Goal: Task Accomplishment & Management: Use online tool/utility

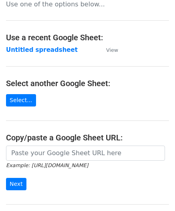
scroll to position [80, 0]
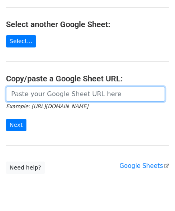
click at [36, 93] on input "url" at bounding box center [85, 94] width 159 height 15
paste input "https://docs.google.com/spreadsheets/d/10WRYrUETwT55bC8fwSRzDC2G2f3k83bA-_3lrJU…"
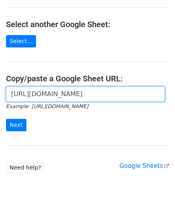
scroll to position [0, 169]
type input "https://docs.google.com/spreadsheets/d/10WRYrUETwT55bC8fwSRzDC2G2f3k83bA-_3lrJU…"
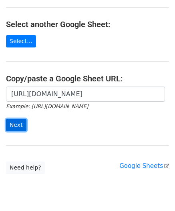
scroll to position [0, 0]
click at [11, 123] on input "Next" at bounding box center [16, 125] width 20 height 12
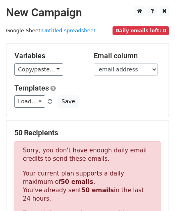
scroll to position [270, 0]
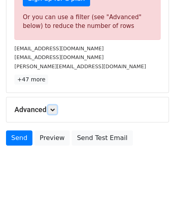
drag, startPoint x: 55, startPoint y: 104, endPoint x: 68, endPoint y: 109, distance: 13.1
click at [55, 106] on link at bounding box center [52, 110] width 9 height 9
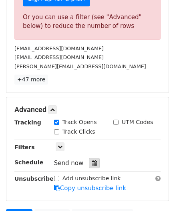
click at [92, 161] on icon at bounding box center [94, 164] width 5 height 6
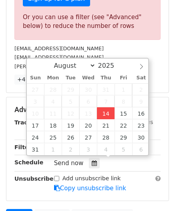
type input "[DATE] 12:00"
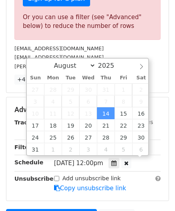
scroll to position [0, 0]
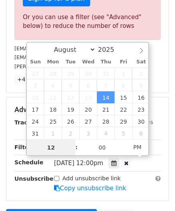
paste input "8"
type input "8"
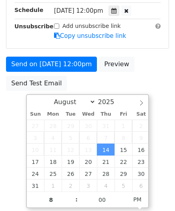
type input "[DATE] 20:00"
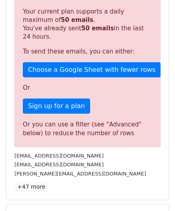
scroll to position [367, 0]
